Goal: Navigation & Orientation: Find specific page/section

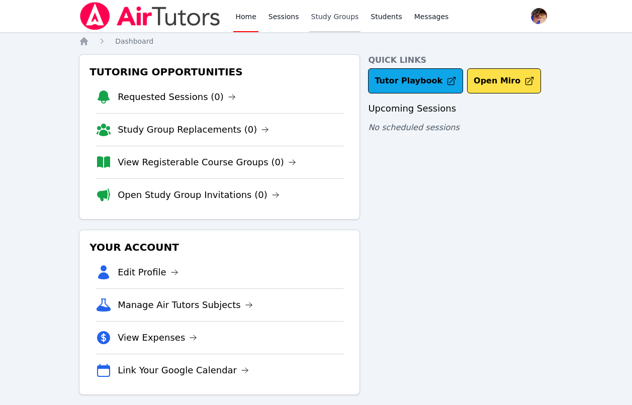
click at [316, 18] on link "Study Groups" at bounding box center [335, 16] width 52 height 32
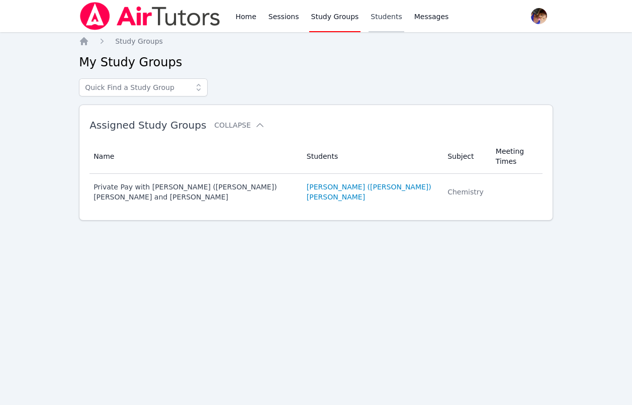
click at [381, 16] on link "Students" at bounding box center [386, 16] width 35 height 32
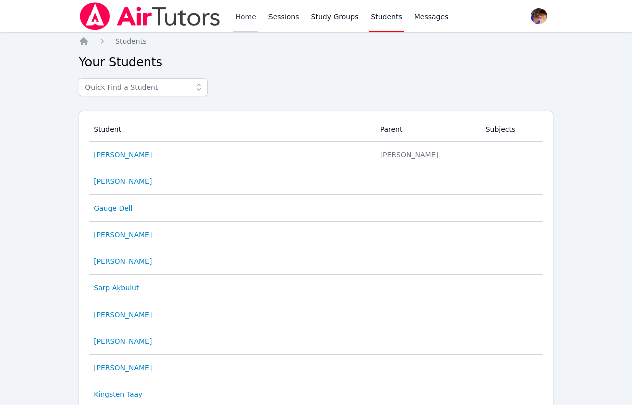
click at [243, 21] on link "Home" at bounding box center [245, 16] width 25 height 32
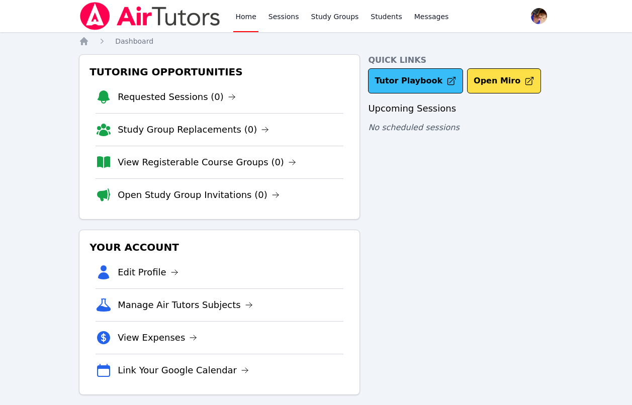
click at [387, 81] on link "Tutor Playbook" at bounding box center [415, 80] width 95 height 25
